Goal: Ask a question

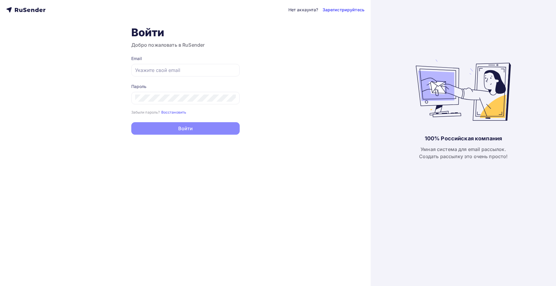
type input "[EMAIL_ADDRESS][DOMAIN_NAME]"
click at [169, 129] on button "Войти" at bounding box center [185, 128] width 108 height 12
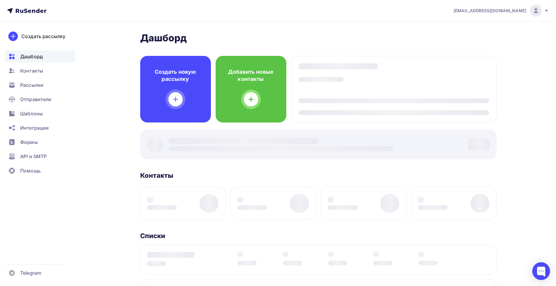
click at [199, 130] on div at bounding box center [318, 144] width 356 height 30
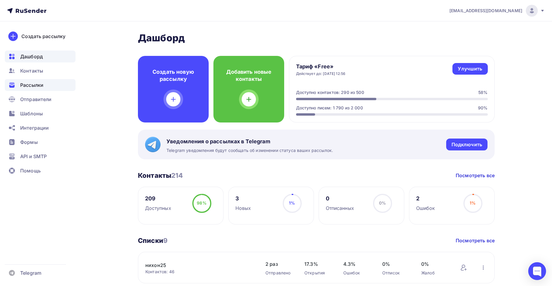
click at [39, 84] on span "Рассылки" at bounding box center [31, 84] width 23 height 7
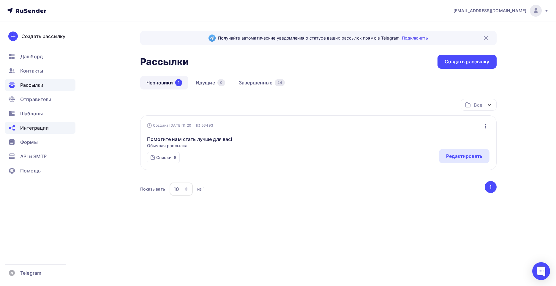
click at [38, 126] on span "Интеграции" at bounding box center [34, 127] width 29 height 7
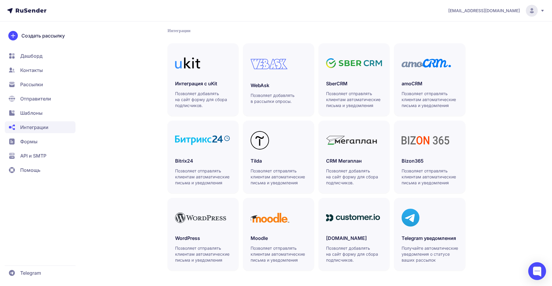
scroll to position [123, 0]
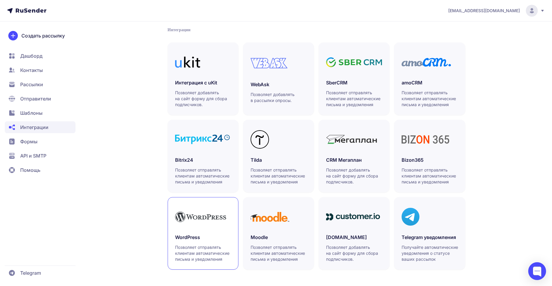
click at [216, 244] on div "WordPress Позволяет отправлять клиентам автоматические письма и уведомления" at bounding box center [203, 247] width 56 height 29
click at [50, 98] on span "Отправители" at bounding box center [35, 98] width 31 height 7
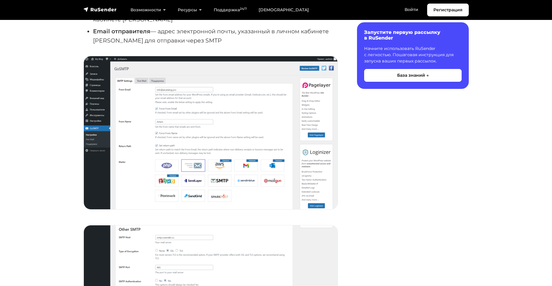
scroll to position [386, 0]
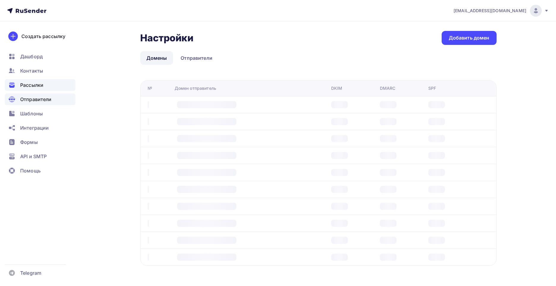
click at [42, 86] on span "Рассылки" at bounding box center [31, 84] width 23 height 7
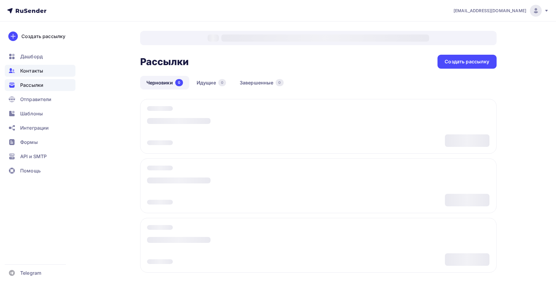
click at [37, 72] on span "Контакты" at bounding box center [31, 70] width 23 height 7
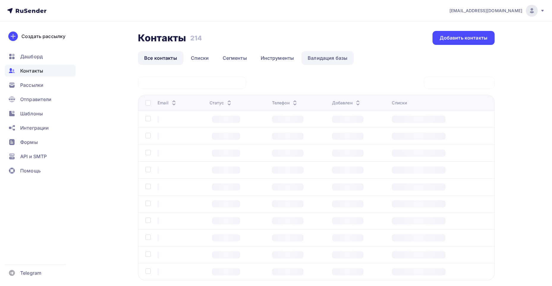
click at [314, 61] on link "Валидация базы" at bounding box center [327, 58] width 52 height 14
click at [272, 60] on link "Инструменты" at bounding box center [277, 58] width 46 height 14
click at [276, 59] on link "Инструменты" at bounding box center [277, 58] width 46 height 14
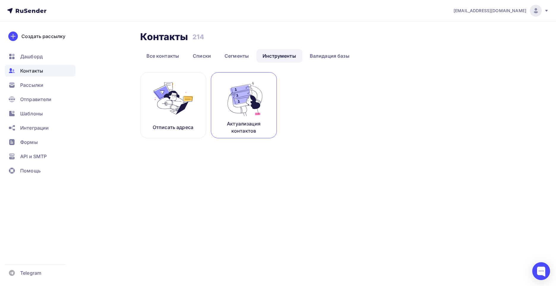
click at [247, 113] on img at bounding box center [244, 98] width 40 height 37
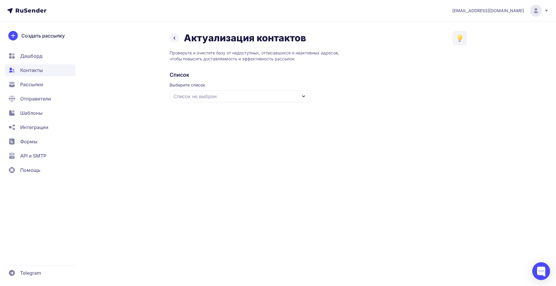
click at [300, 96] on div "Список не выбран" at bounding box center [240, 96] width 141 height 12
click at [217, 113] on div "Все контакты" at bounding box center [240, 114] width 134 height 14
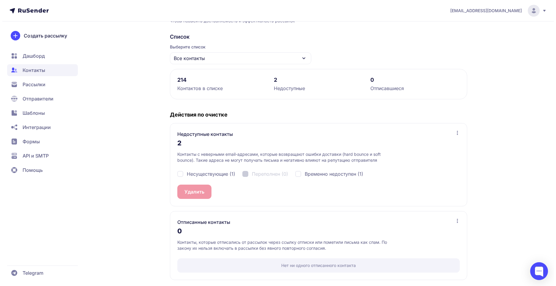
scroll to position [39, 0]
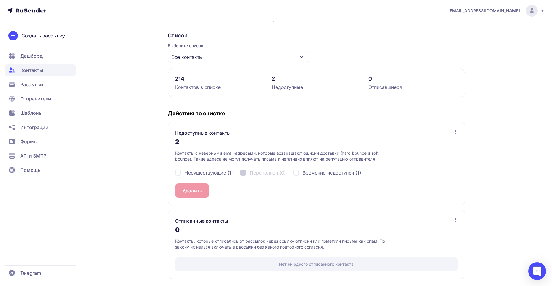
click at [176, 174] on div "Несуществующие (1)" at bounding box center [204, 172] width 58 height 7
checkbox input "true"
click at [194, 188] on button "Удалить 1" at bounding box center [193, 190] width 36 height 14
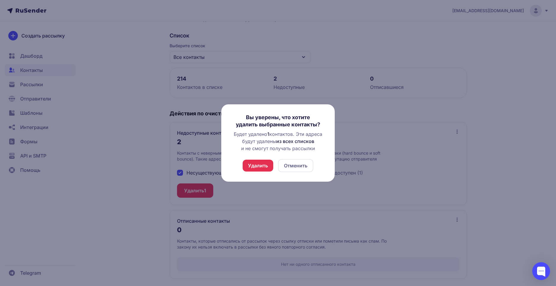
click at [254, 166] on button "Удалить" at bounding box center [258, 165] width 31 height 12
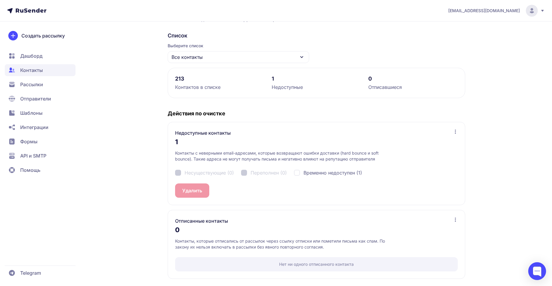
click at [298, 171] on div "Временно недоступен (1)" at bounding box center [328, 172] width 68 height 7
checkbox input "true"
click at [189, 187] on button "Удалить 1" at bounding box center [193, 190] width 36 height 14
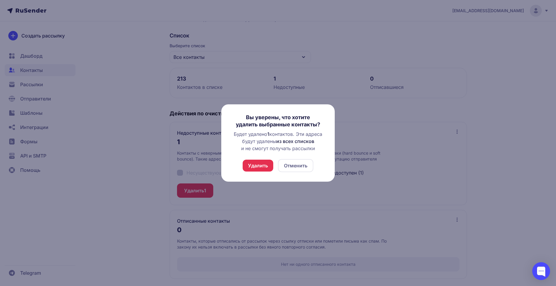
click at [254, 161] on button "Удалить" at bounding box center [258, 165] width 31 height 12
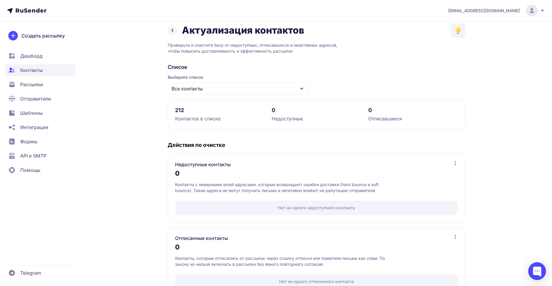
scroll to position [0, 0]
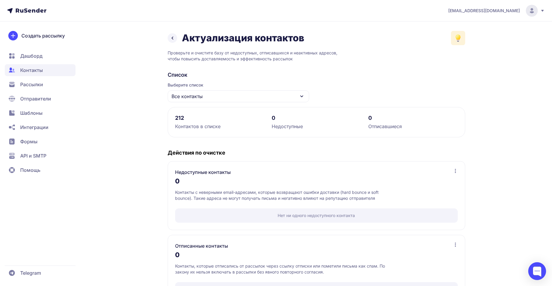
click at [458, 42] on icon at bounding box center [457, 40] width 2 height 2
click at [495, 57] on div "rustinova9@gmail.com Актуализация контактов База знаний Как очистить список кон…" at bounding box center [276, 155] width 552 height 311
click at [172, 39] on icon at bounding box center [172, 38] width 1 height 2
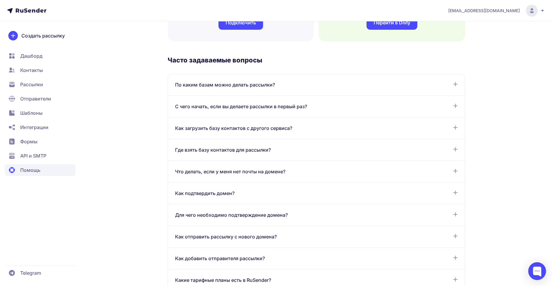
scroll to position [297, 0]
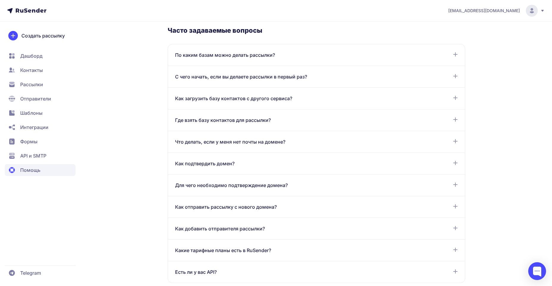
click at [440, 119] on div "Где взять базу контактов для рассылки?" at bounding box center [316, 119] width 282 height 7
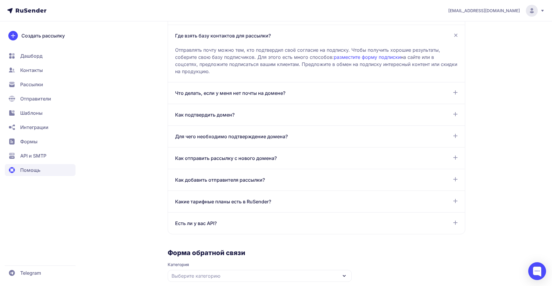
scroll to position [416, 0]
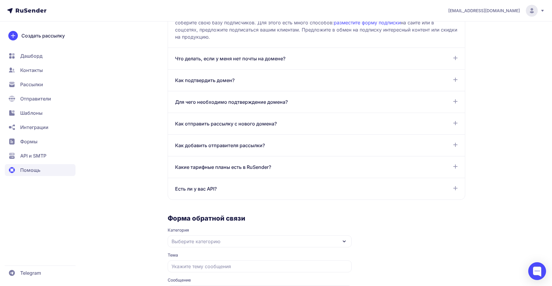
click at [423, 144] on div "Как добавить отправителя рассылки?" at bounding box center [316, 145] width 282 height 7
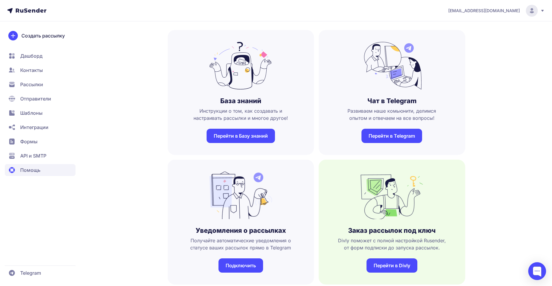
scroll to position [59, 0]
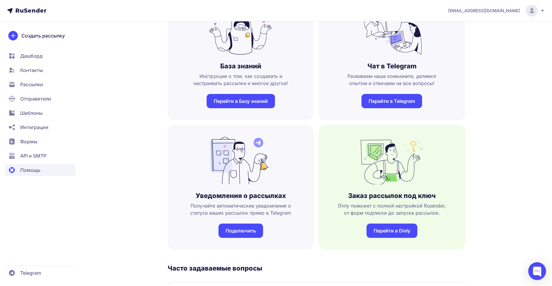
click at [249, 100] on link "Перейти в Базу знаний" at bounding box center [240, 101] width 68 height 14
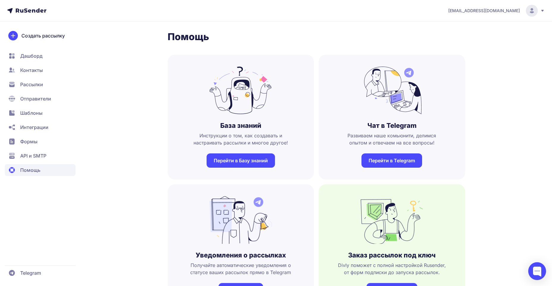
click at [39, 124] on span "Интеграции" at bounding box center [34, 127] width 28 height 7
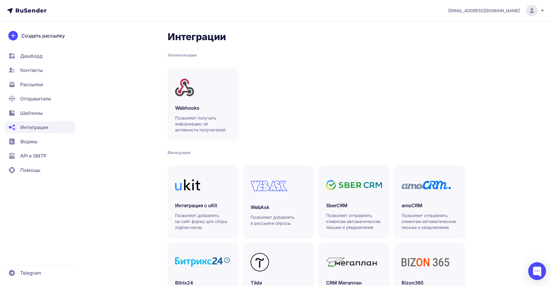
click at [38, 170] on span "Помощь" at bounding box center [30, 169] width 20 height 7
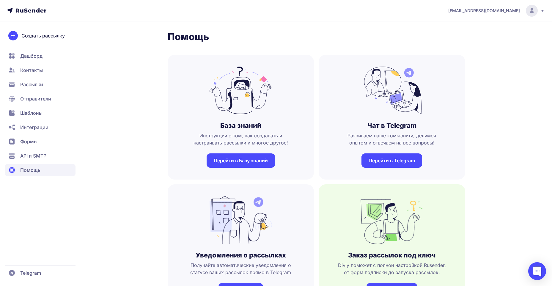
click at [260, 157] on link "Перейти в Базу знаний" at bounding box center [240, 160] width 68 height 14
click at [253, 162] on link "Перейти в Базу знаний" at bounding box center [240, 160] width 68 height 14
click at [40, 86] on span "Рассылки" at bounding box center [31, 84] width 23 height 7
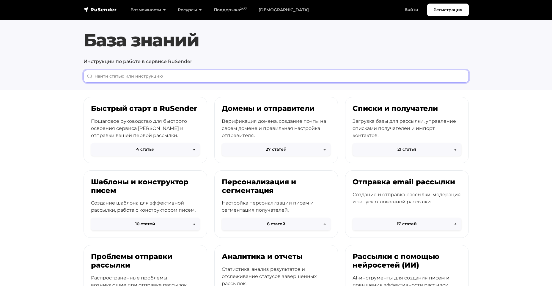
click at [144, 75] on input "When autocomplete results are available use up and down arrows to review and en…" at bounding box center [275, 76] width 385 height 13
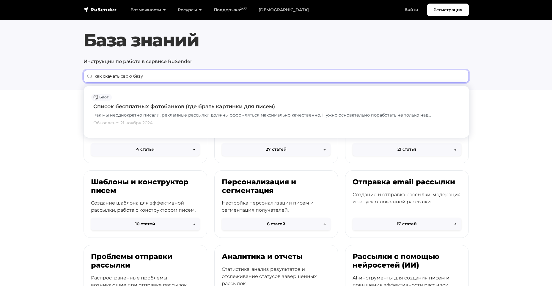
type input "как скачать свою базу"
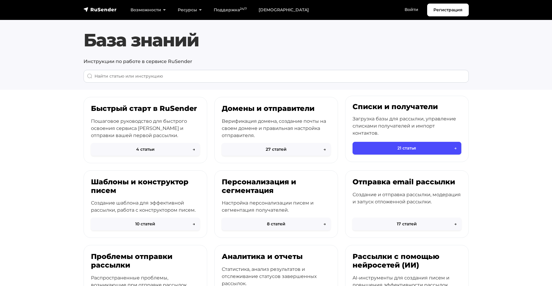
click at [450, 125] on p "Загрузка базы для рассылки, управление списками получателей и импорт контактов." at bounding box center [406, 125] width 109 height 21
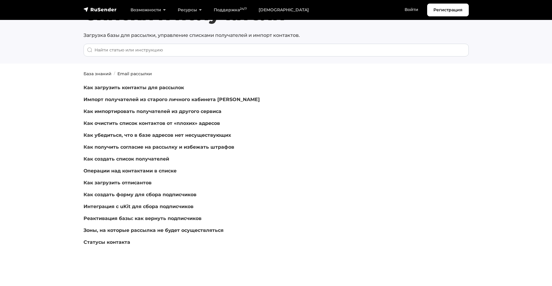
scroll to position [30, 0]
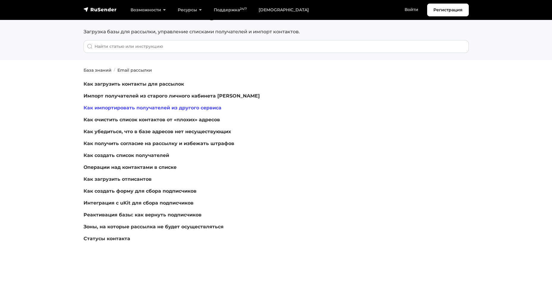
click at [146, 108] on link "Как импортировать получателей из другого сервиса" at bounding box center [152, 108] width 138 height 6
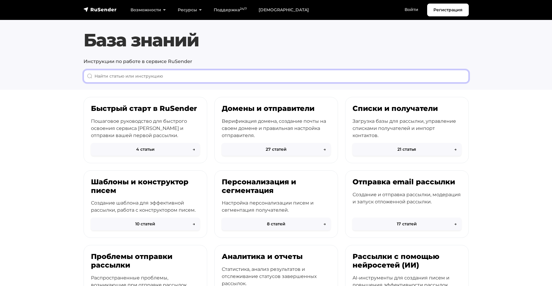
click at [129, 77] on input "When autocomplete results are available use up and down arrows to review and en…" at bounding box center [275, 76] width 385 height 13
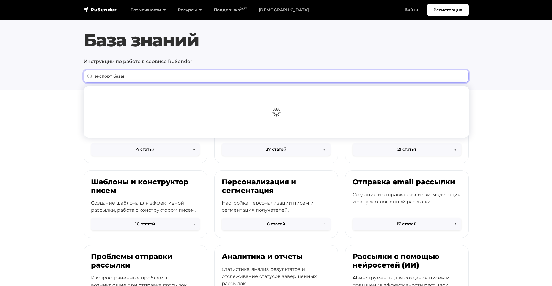
type input "экспорт базы"
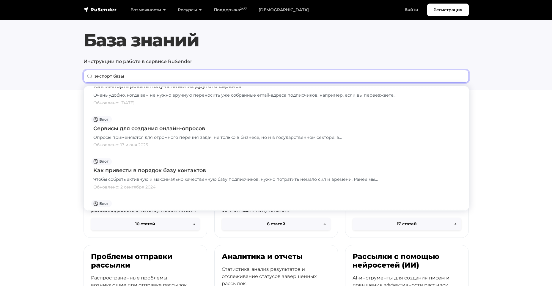
scroll to position [89, 0]
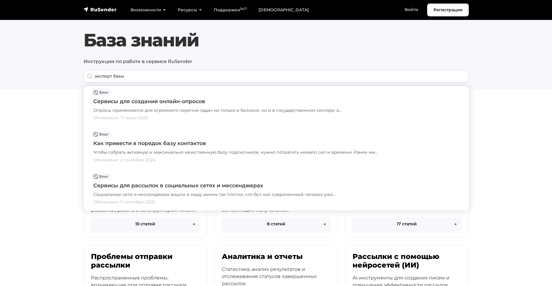
click at [89, 76] on img at bounding box center [89, 75] width 5 height 5
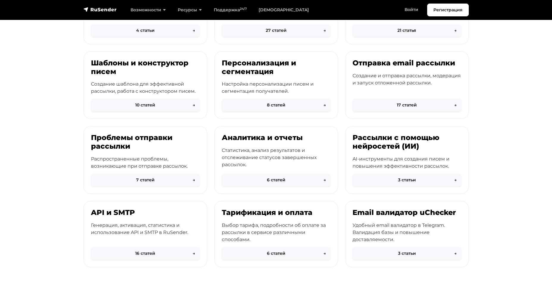
scroll to position [149, 0]
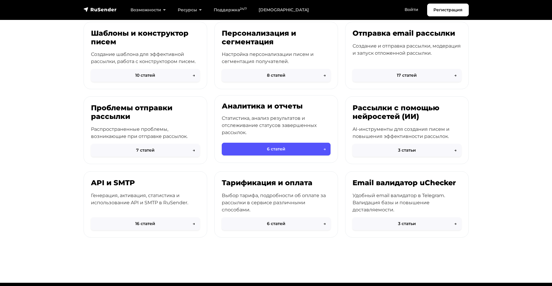
click at [292, 151] on button "6 статей →" at bounding box center [276, 149] width 109 height 13
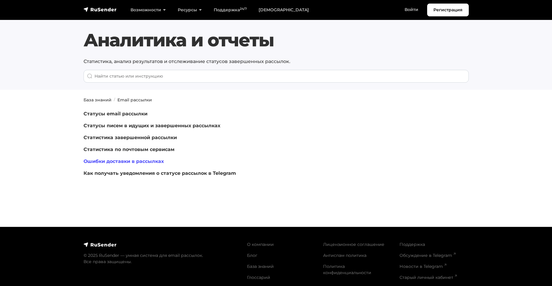
click at [146, 161] on link "Ошибки доставки в рассылках" at bounding box center [123, 161] width 80 height 6
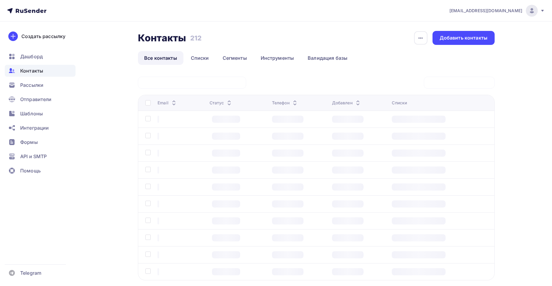
click at [148, 102] on div at bounding box center [148, 103] width 7 height 6
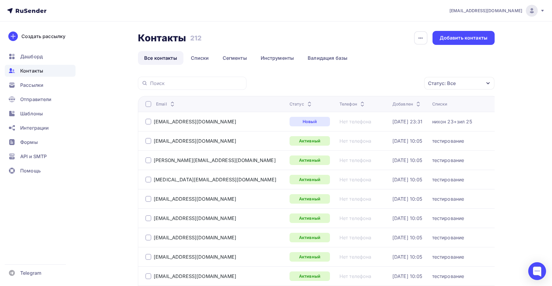
click at [149, 103] on div at bounding box center [148, 104] width 6 height 6
click at [399, 85] on div "Действие" at bounding box center [379, 84] width 78 height 12
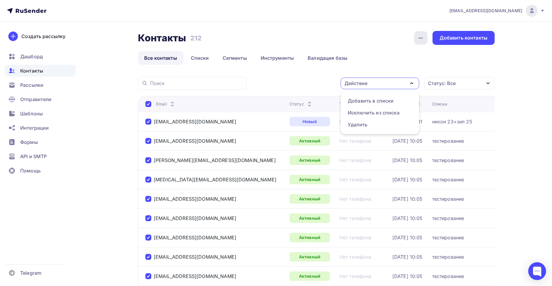
click at [423, 38] on icon "button" at bounding box center [420, 37] width 7 height 7
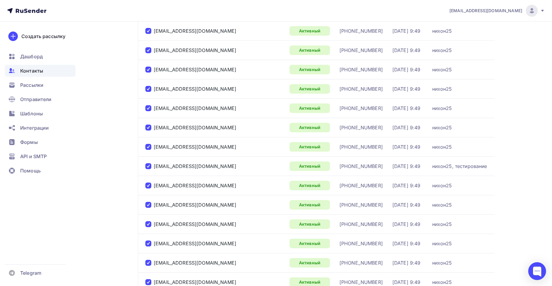
scroll to position [318, 0]
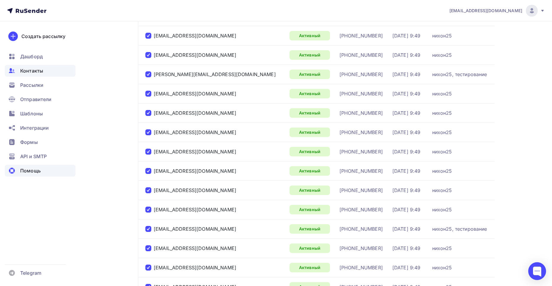
click at [28, 171] on span "Помощь" at bounding box center [30, 170] width 20 height 7
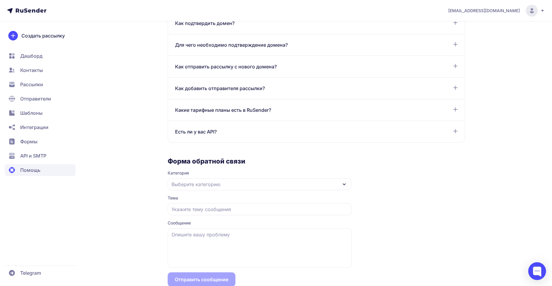
scroll to position [446, 0]
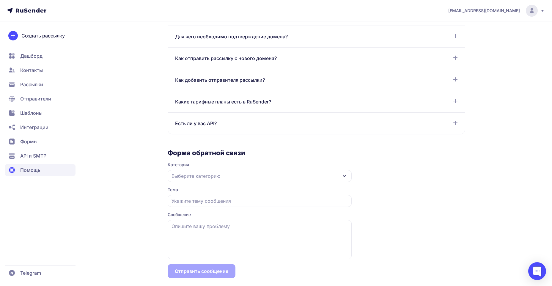
click at [194, 175] on span "Выберите категорию" at bounding box center [195, 175] width 49 height 7
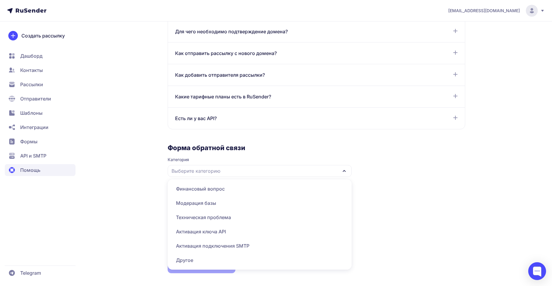
scroll to position [452, 0]
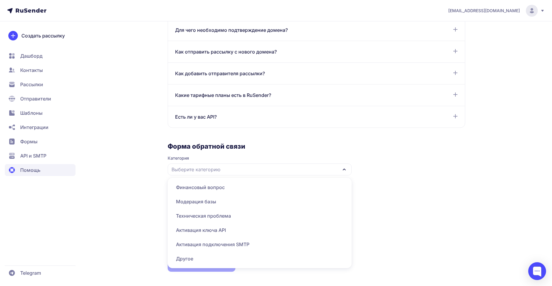
click at [191, 259] on span "Другое" at bounding box center [259, 258] width 177 height 14
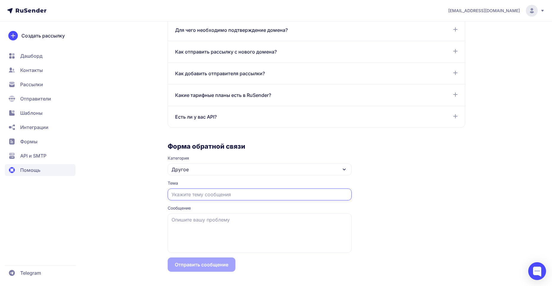
click at [198, 194] on input "text" at bounding box center [260, 194] width 184 height 12
type input "с"
type input "экспорт базы"
click at [185, 220] on textarea at bounding box center [260, 232] width 184 height 39
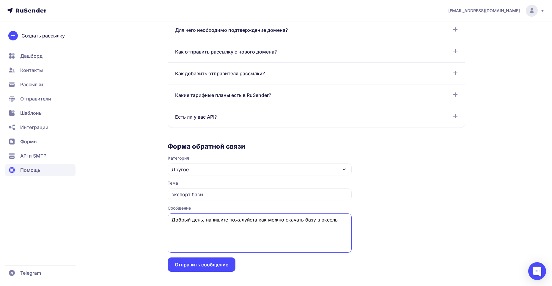
type textarea "Добрый день, напишите пожалуйста как можно скачать базу в эксель"
click at [212, 263] on button "Отправить сообщение" at bounding box center [202, 264] width 68 height 14
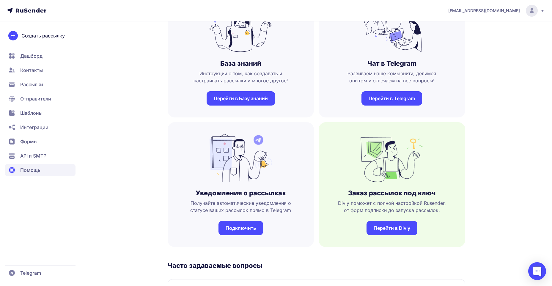
scroll to position [0, 0]
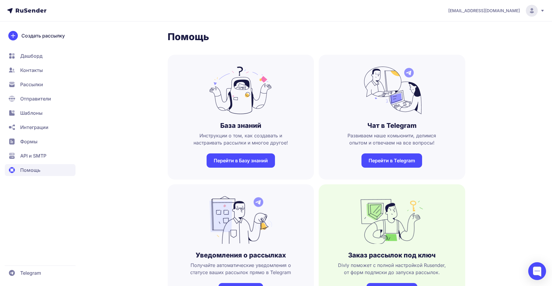
click at [541, 13] on div "[EMAIL_ADDRESS][DOMAIN_NAME]" at bounding box center [496, 11] width 97 height 12
click at [478, 42] on link "[DEMOGRAPHIC_DATA]" at bounding box center [491, 41] width 100 height 12
